Goal: Information Seeking & Learning: Learn about a topic

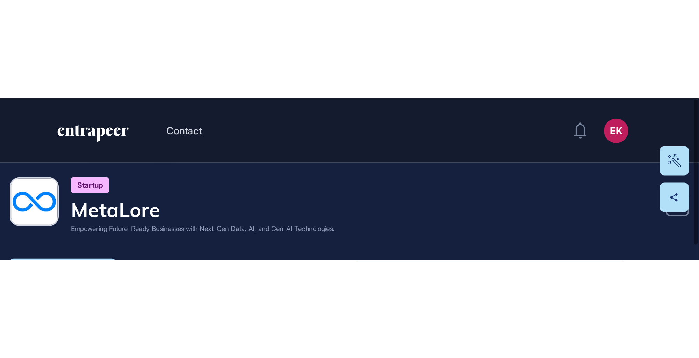
scroll to position [358, 699]
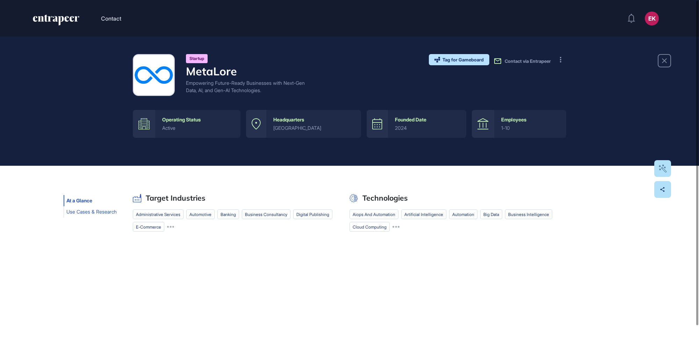
click at [104, 207] on button "Use Cases & Research" at bounding box center [92, 212] width 56 height 11
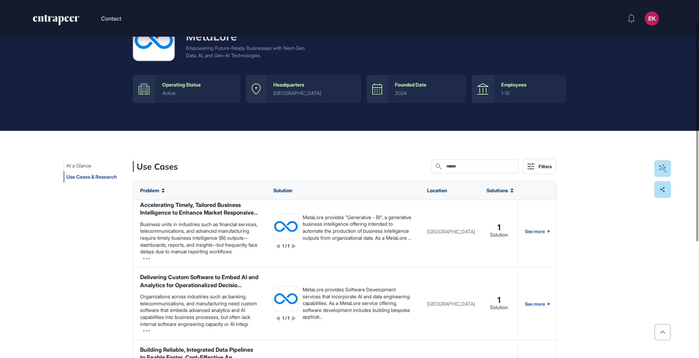
scroll to position [0, 0]
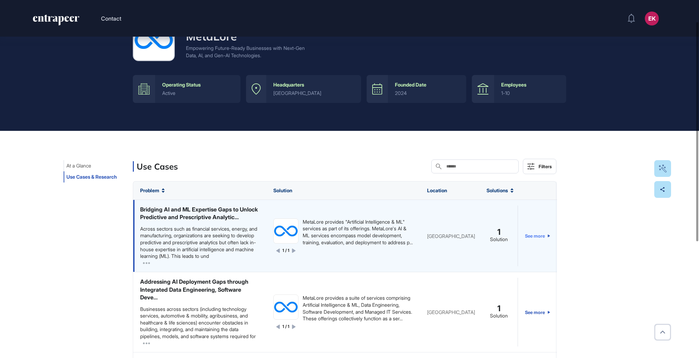
click at [430, 207] on link "See more" at bounding box center [537, 236] width 25 height 61
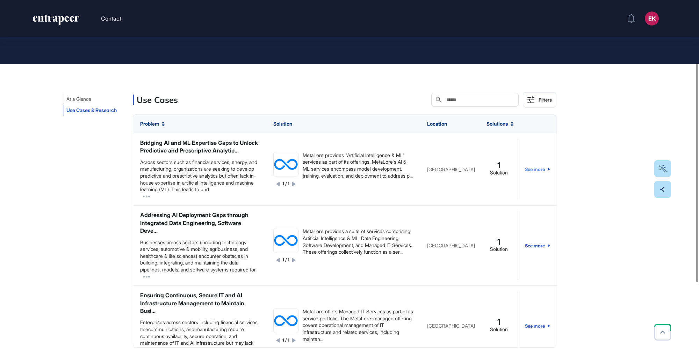
scroll to position [102, 0]
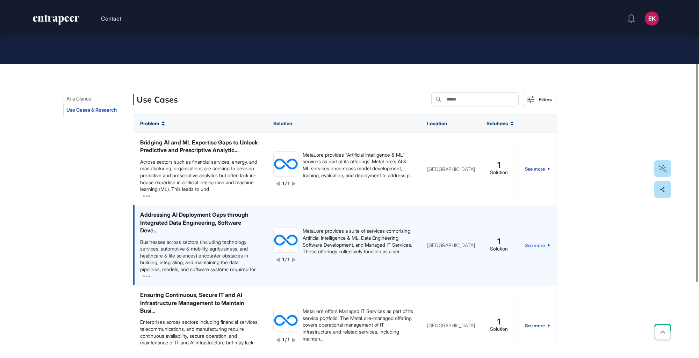
click at [430, 207] on link "See more" at bounding box center [537, 245] width 25 height 69
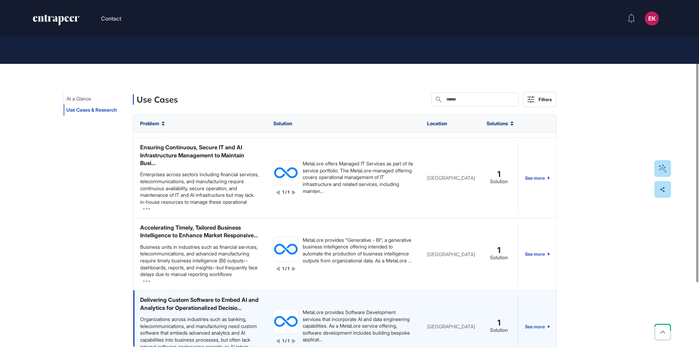
scroll to position [210, 0]
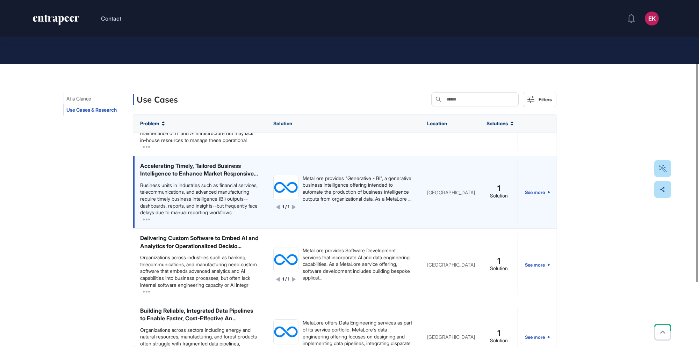
click at [155, 178] on div "Accelerating Timely, Tailored Business Intelligence to Enhance Market Responsiv…" at bounding box center [199, 170] width 119 height 16
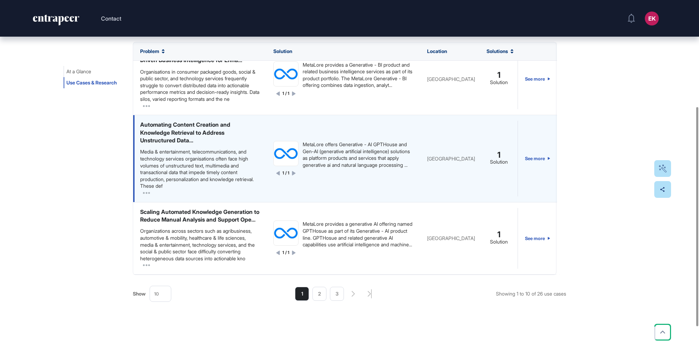
scroll to position [654, 0]
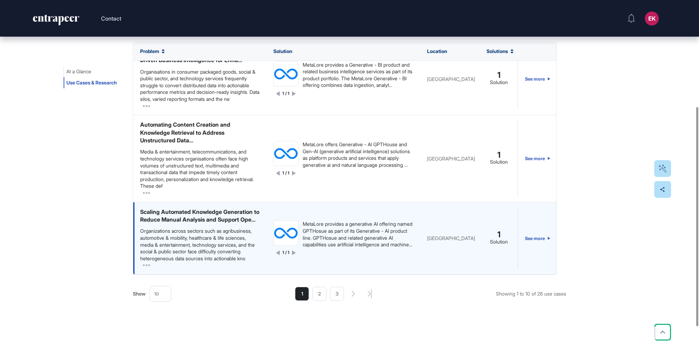
click at [358, 207] on div "MetaLore provides a generative AI offering named GPTHosue as part of its Genera…" at bounding box center [358, 234] width 110 height 27
click at [430, 207] on link "See more" at bounding box center [537, 238] width 25 height 61
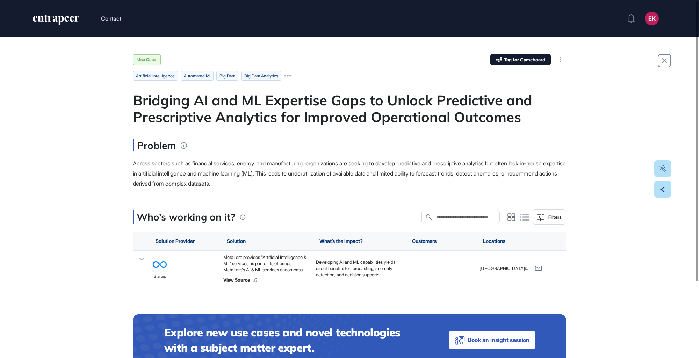
click at [124, 107] on div "Use Case Tag for Gameboard Build Partner Invest Acquire artificial intelligence…" at bounding box center [349, 236] width 699 height 399
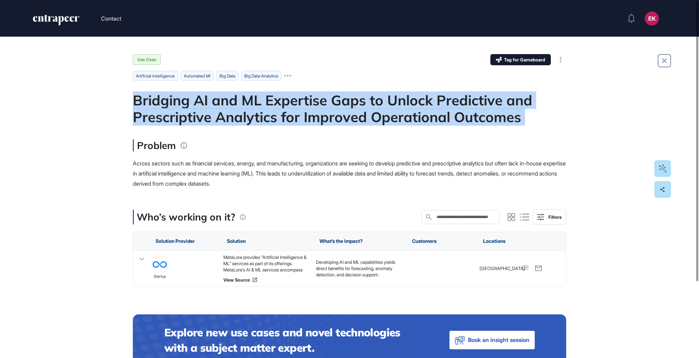
drag, startPoint x: 124, startPoint y: 107, endPoint x: 95, endPoint y: 106, distance: 29.0
click at [95, 106] on div "Use Case Tag for Gameboard Build Partner Invest Acquire artificial intelligence…" at bounding box center [349, 236] width 699 height 399
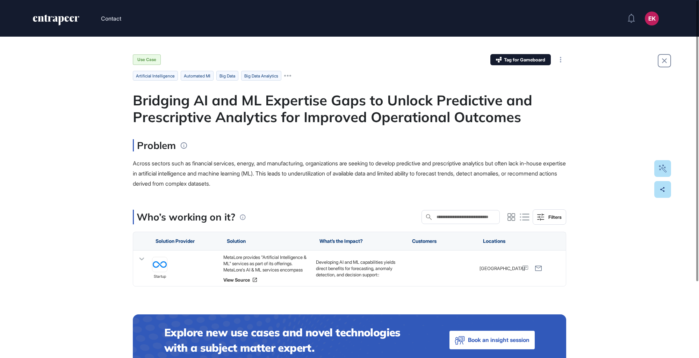
click at [270, 129] on main "Use Case Tag for Gameboard Build Partner Invest Acquire artificial intelligence…" at bounding box center [349, 210] width 433 height 312
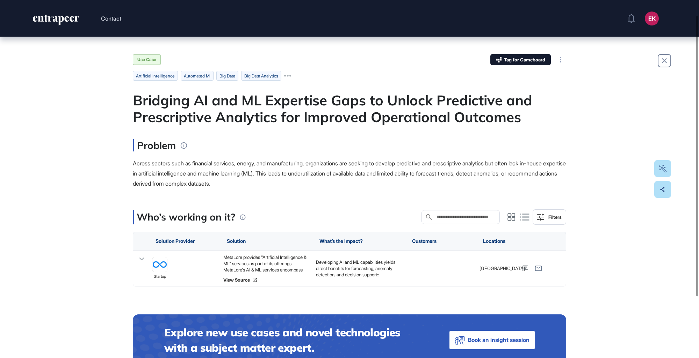
scroll to position [28, 0]
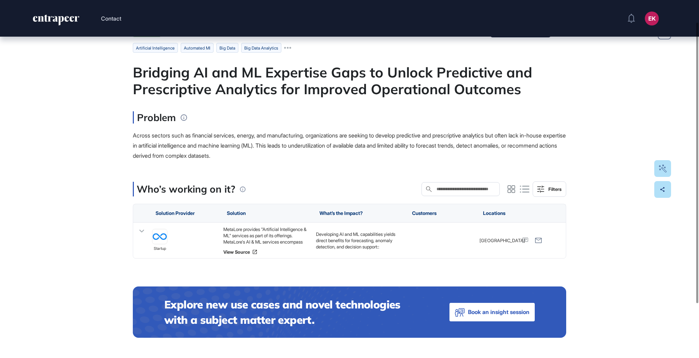
click at [337, 80] on div "Bridging AI and ML Expertise Gaps to Unlock Predictive and Prescriptive Analyti…" at bounding box center [349, 81] width 433 height 34
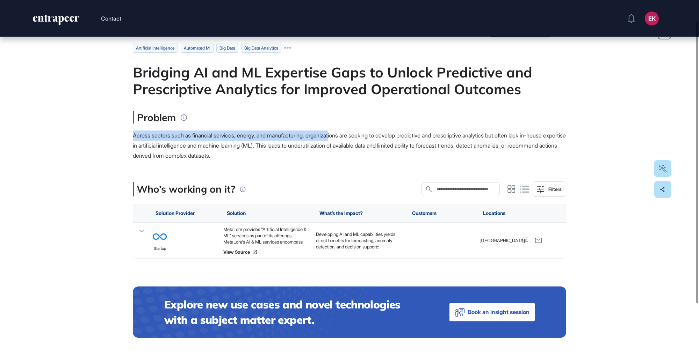
drag, startPoint x: 337, startPoint y: 80, endPoint x: 341, endPoint y: 128, distance: 47.4
click at [341, 128] on div "Problem Across sectors such as financial services, energy, and manufacturing, o…" at bounding box center [349, 135] width 433 height 49
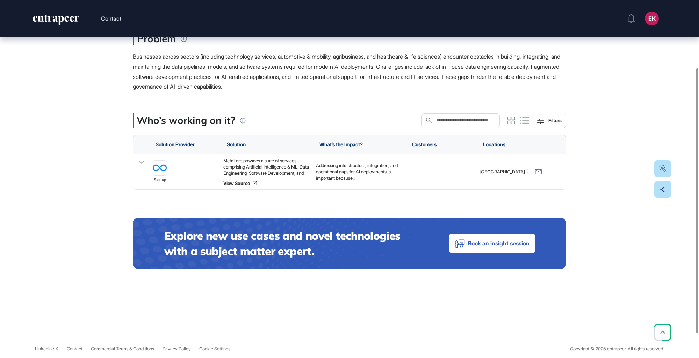
scroll to position [19, 0]
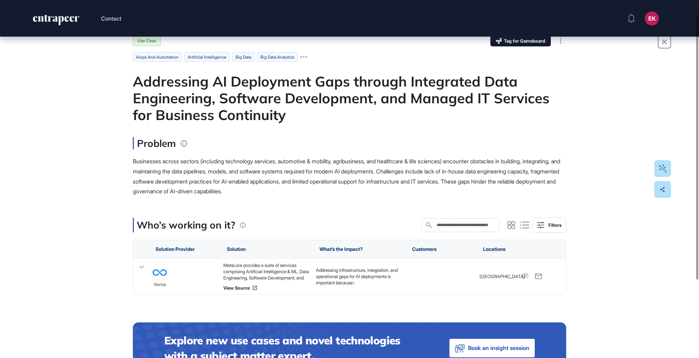
drag, startPoint x: 139, startPoint y: 153, endPoint x: 152, endPoint y: 157, distance: 13.7
click at [139, 153] on div "Problem Businesses across sectors (including technology services, automotive & …" at bounding box center [349, 166] width 433 height 59
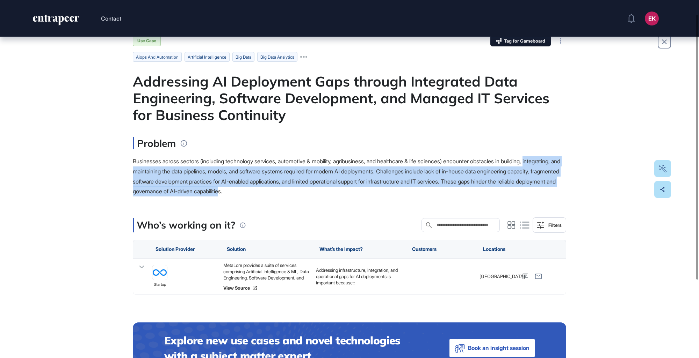
drag, startPoint x: 127, startPoint y: 167, endPoint x: 349, endPoint y: 191, distance: 223.6
click at [349, 191] on div "Use Case Tag for Gameboard Build Partner Invest Acquire aiops and automation ar…" at bounding box center [349, 231] width 699 height 426
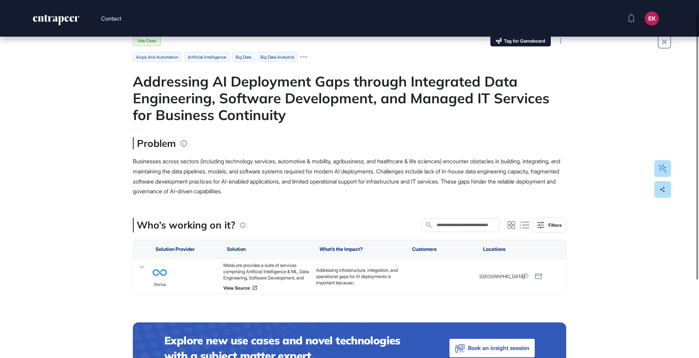
drag, startPoint x: 349, startPoint y: 191, endPoint x: 369, endPoint y: 192, distance: 19.2
click at [369, 192] on div "Businesses across sectors (including technology services, automotive & mobility…" at bounding box center [349, 177] width 433 height 40
